Goal: Complete application form

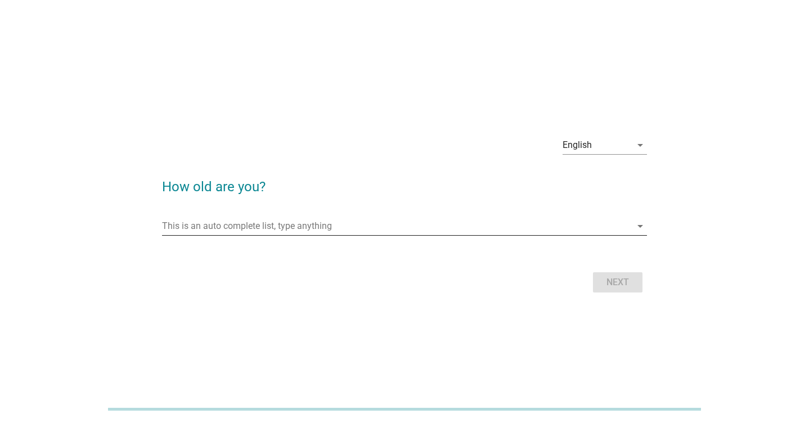
click at [244, 223] on input "This is an auto complete list, type anything" at bounding box center [397, 226] width 470 height 18
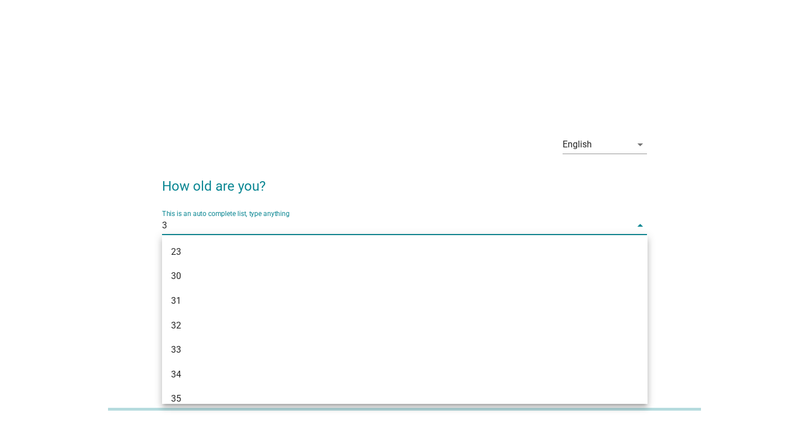
type input "38"
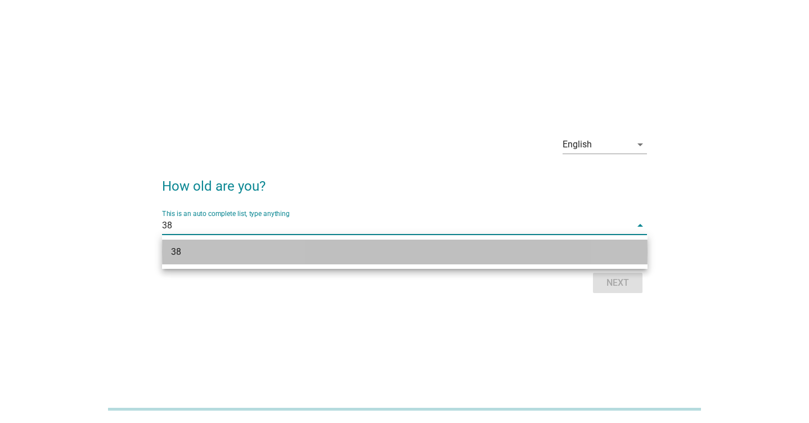
click at [233, 248] on div "38" at bounding box center [385, 252] width 429 height 14
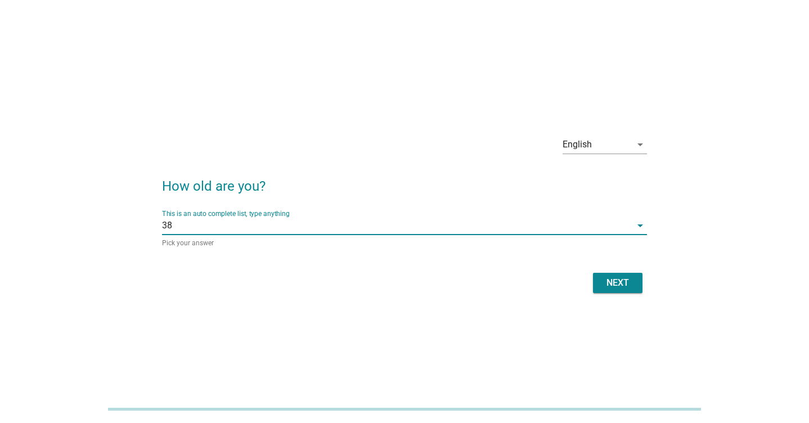
click at [610, 285] on div "Next" at bounding box center [618, 283] width 32 height 14
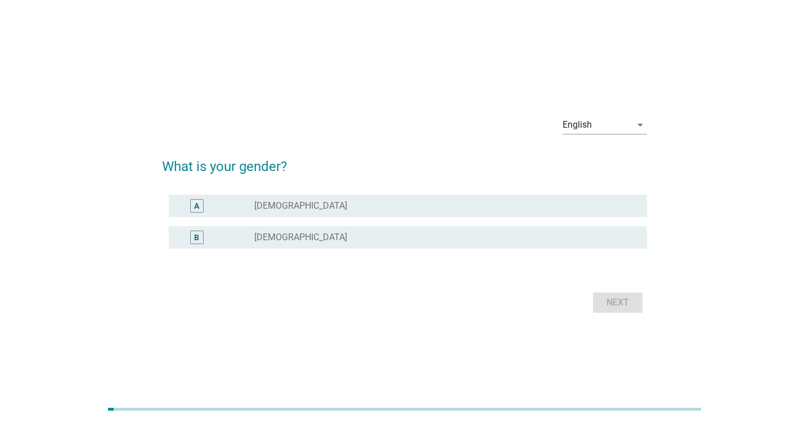
click at [441, 237] on div "radio_button_unchecked [DEMOGRAPHIC_DATA]" at bounding box center [441, 237] width 375 height 11
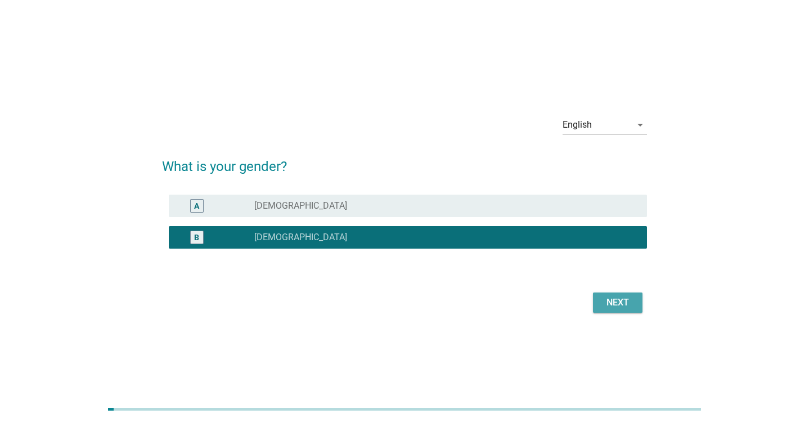
click at [617, 298] on div "Next" at bounding box center [618, 303] width 32 height 14
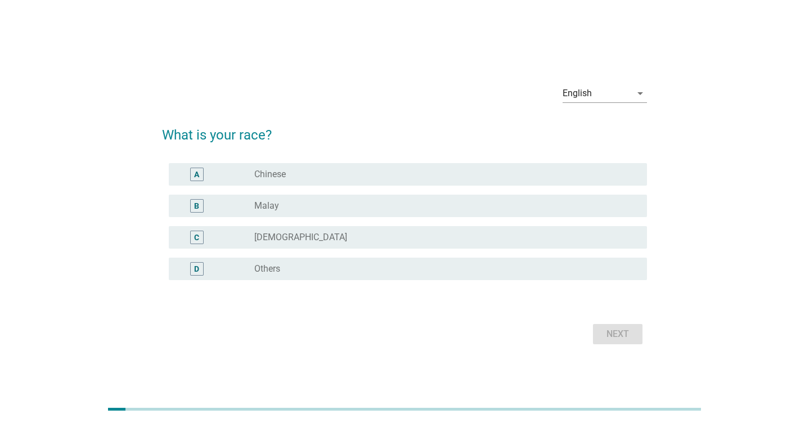
click at [311, 173] on div "radio_button_unchecked Chinese" at bounding box center [441, 174] width 375 height 11
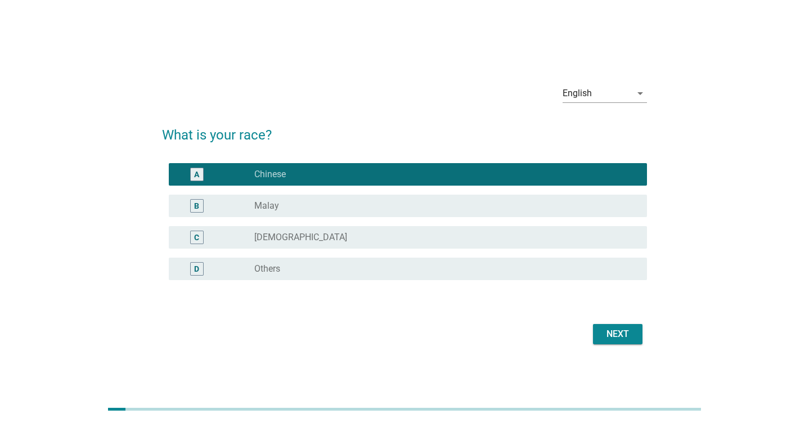
click at [609, 337] on div "Next" at bounding box center [618, 334] width 32 height 14
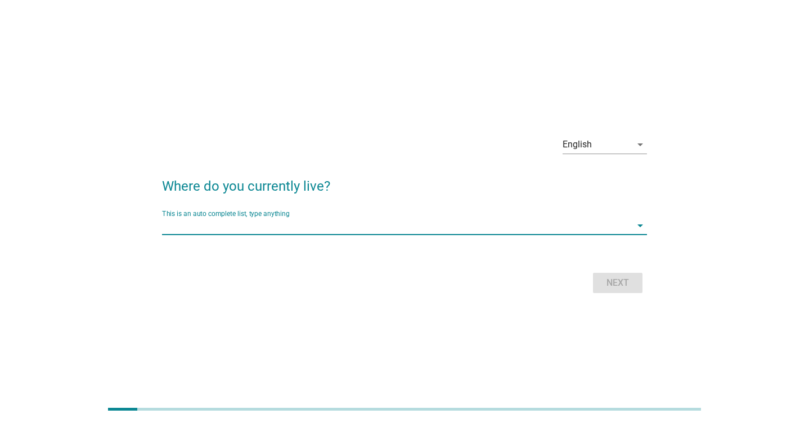
click at [291, 230] on input "This is an auto complete list, type anything" at bounding box center [397, 226] width 470 height 18
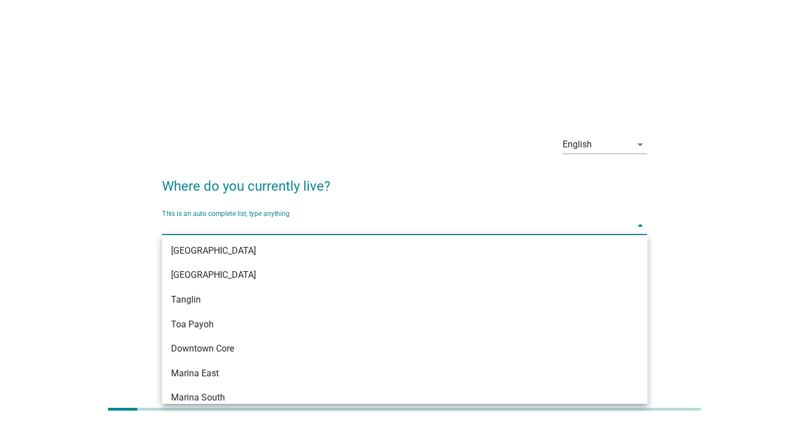
scroll to position [249, 0]
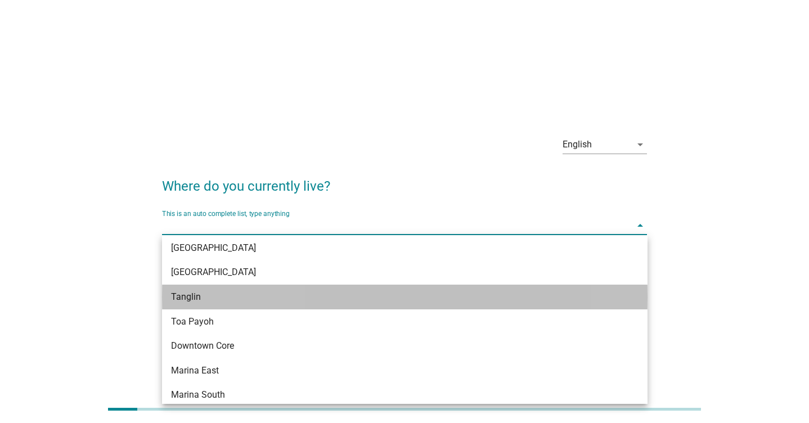
click at [241, 300] on div "Tanglin" at bounding box center [385, 297] width 429 height 14
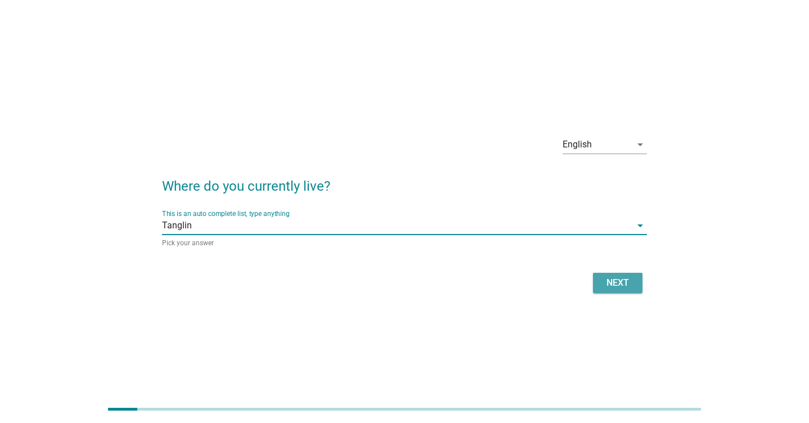
click at [618, 276] on div "Next" at bounding box center [618, 283] width 32 height 14
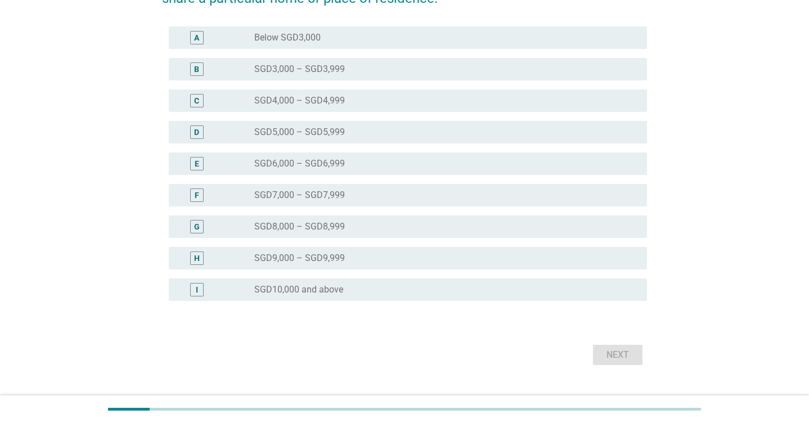
scroll to position [210, 0]
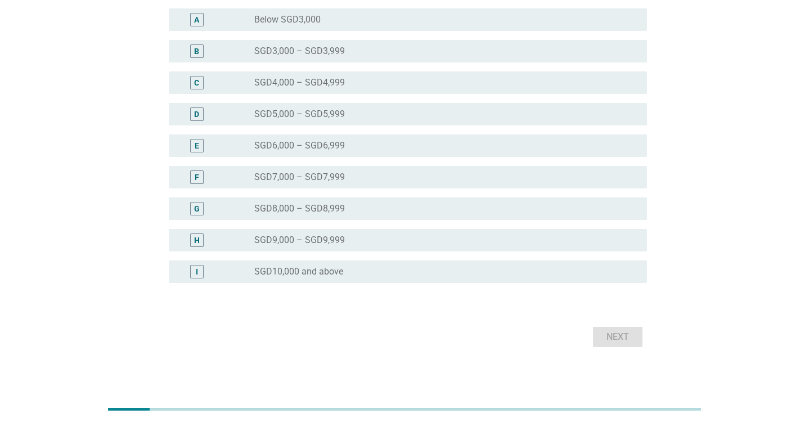
click at [358, 273] on div "radio_button_unchecked SGD10,000 and above" at bounding box center [441, 271] width 375 height 11
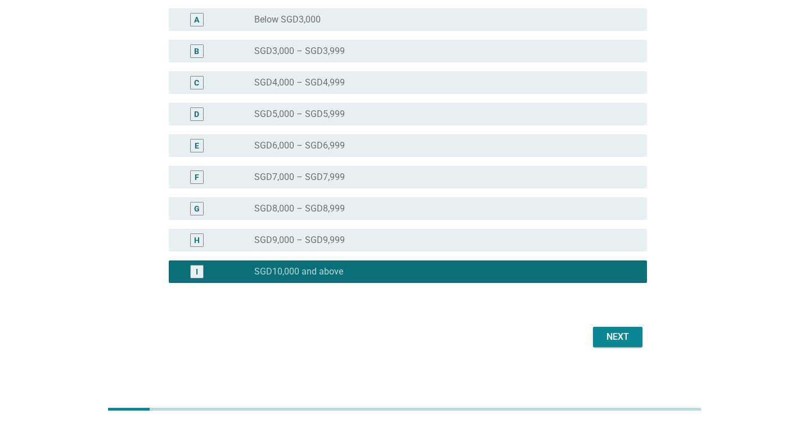
click at [615, 337] on div "Next" at bounding box center [618, 337] width 32 height 14
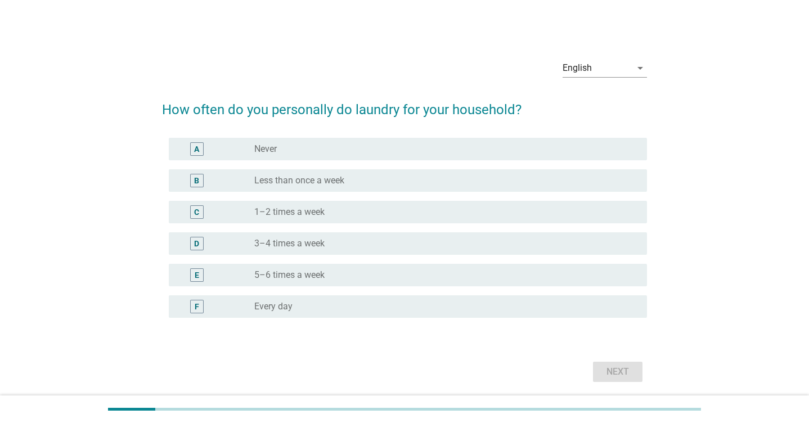
click at [345, 151] on div "radio_button_unchecked Never" at bounding box center [441, 148] width 375 height 11
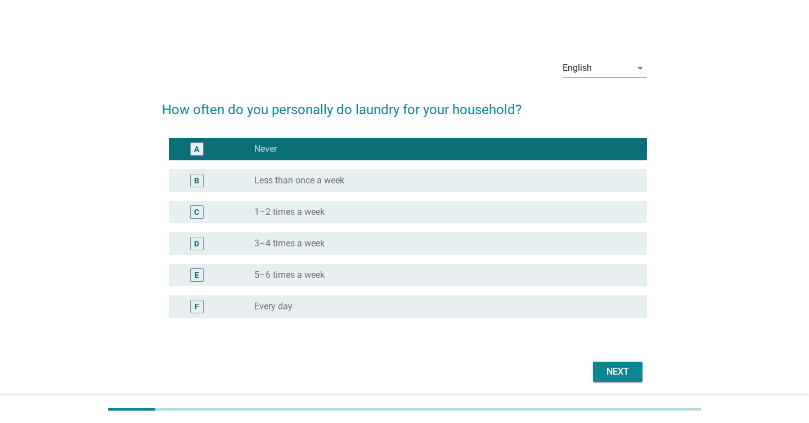
click at [605, 370] on div "Next" at bounding box center [618, 372] width 32 height 14
